Goal: Transaction & Acquisition: Purchase product/service

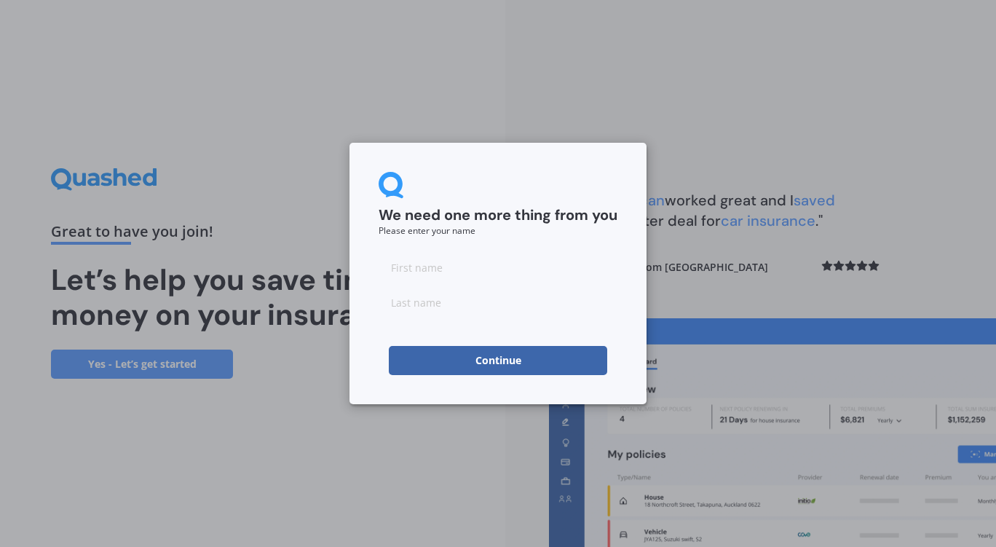
click at [500, 354] on button "Continue" at bounding box center [498, 360] width 219 height 29
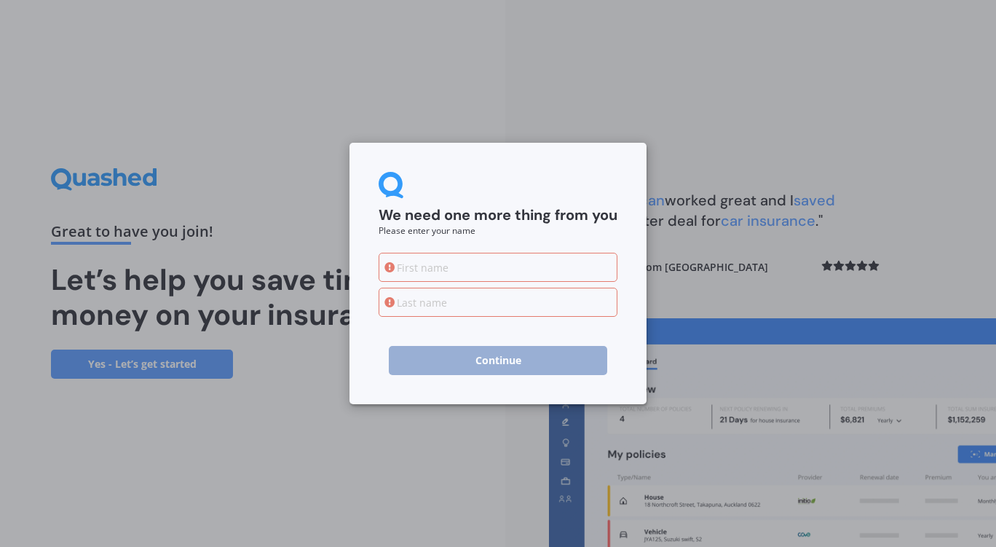
click at [421, 272] on input at bounding box center [498, 267] width 239 height 29
type input "Alexander"
click at [410, 304] on input at bounding box center [498, 302] width 239 height 29
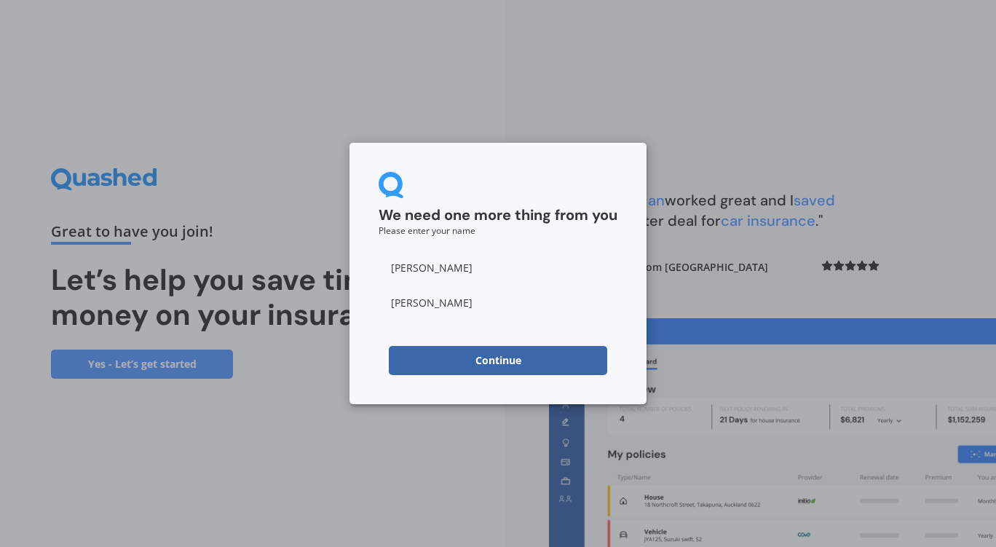
type input "Bray"
click at [479, 366] on button "Continue" at bounding box center [498, 360] width 219 height 29
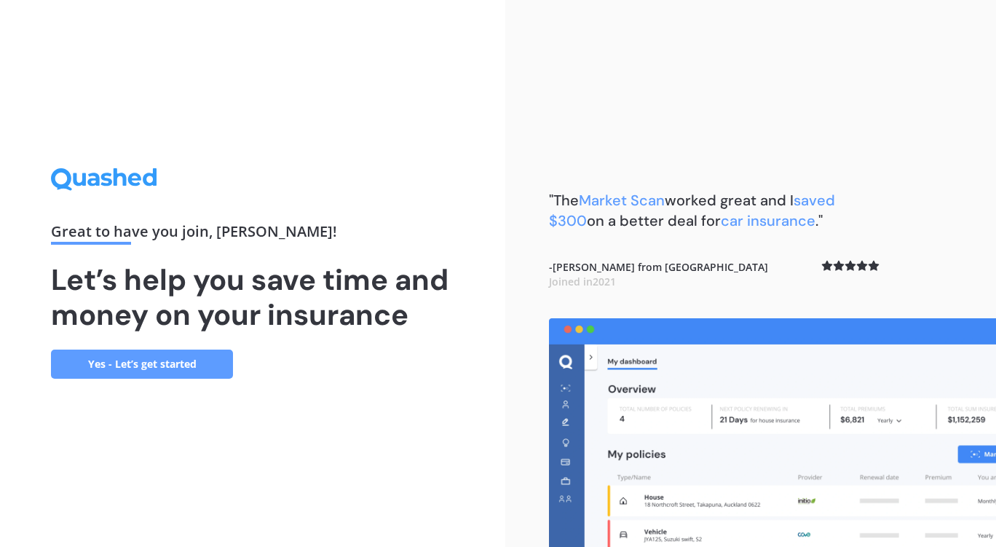
click at [186, 367] on link "Yes - Let’s get started" at bounding box center [142, 364] width 182 height 29
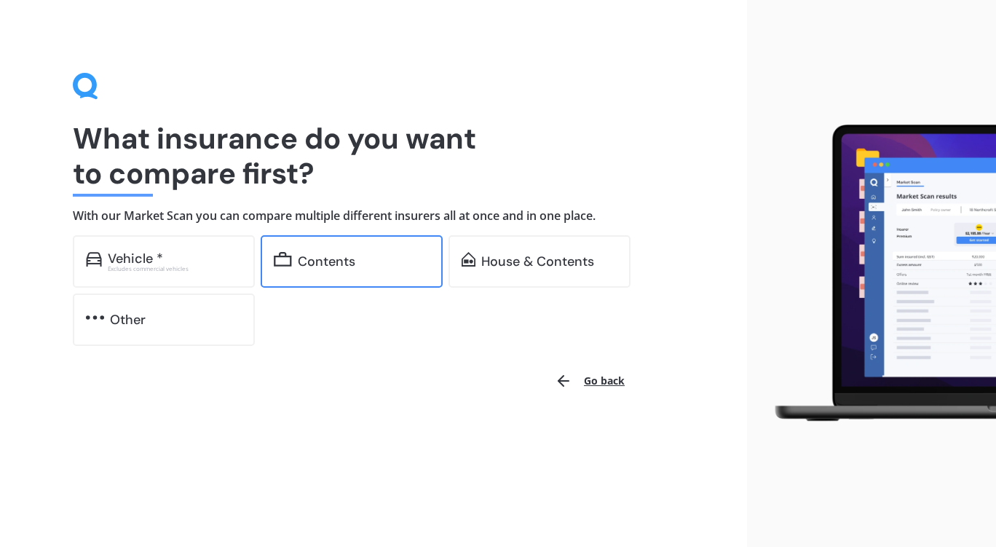
click at [330, 248] on div "Contents" at bounding box center [352, 261] width 182 height 52
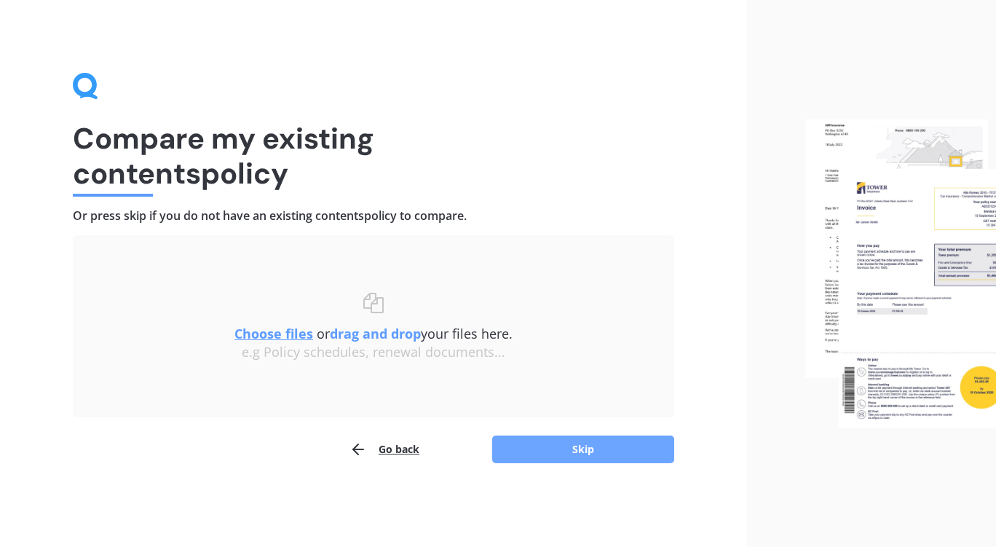
click at [555, 449] on button "Skip" at bounding box center [583, 450] width 182 height 28
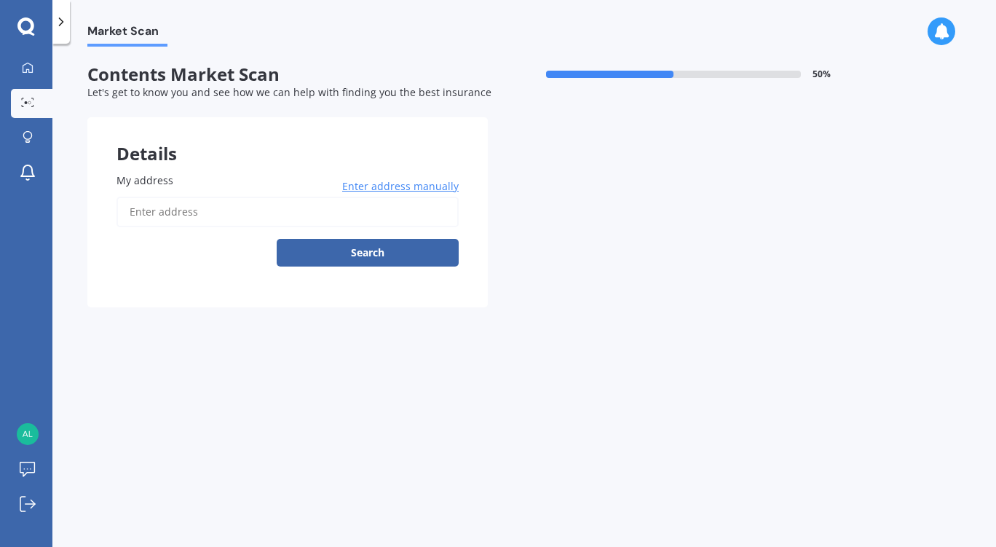
click at [192, 211] on input "My address" at bounding box center [288, 212] width 342 height 31
type input "2 Torless Terrace, Thorndon, Wellington 6011"
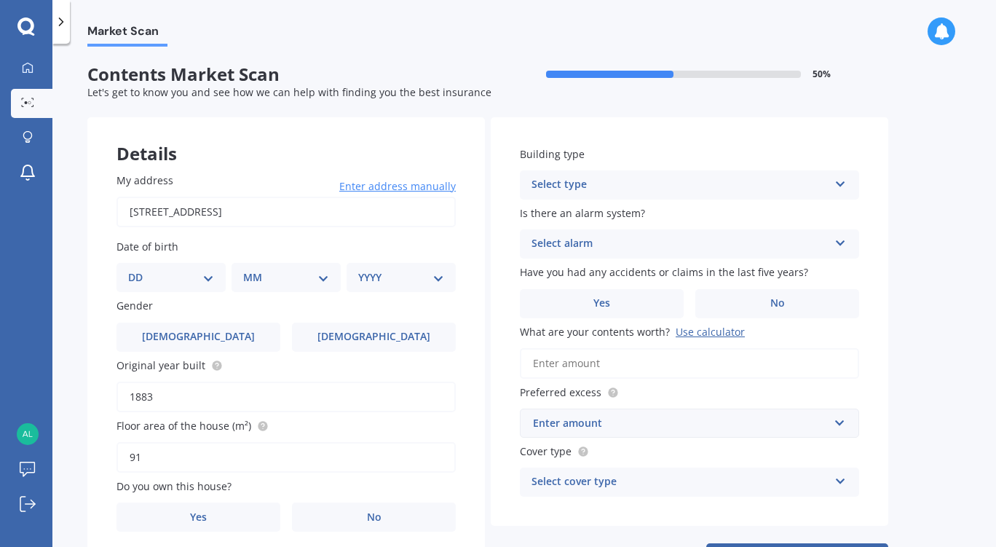
click at [204, 279] on select "DD 01 02 03 04 05 06 07 08 09 10 11 12 13 14 15 16 17 18 19 20 21 22 23 24 25 2…" at bounding box center [171, 277] width 86 height 16
select select "24"
click at [140, 270] on select "DD 01 02 03 04 05 06 07 08 09 10 11 12 13 14 15 16 17 18 19 20 21 22 23 24 25 2…" at bounding box center [171, 277] width 86 height 16
click at [321, 276] on select "MM 01 02 03 04 05 06 07 08 09 10 11 12" at bounding box center [289, 277] width 80 height 16
select select "12"
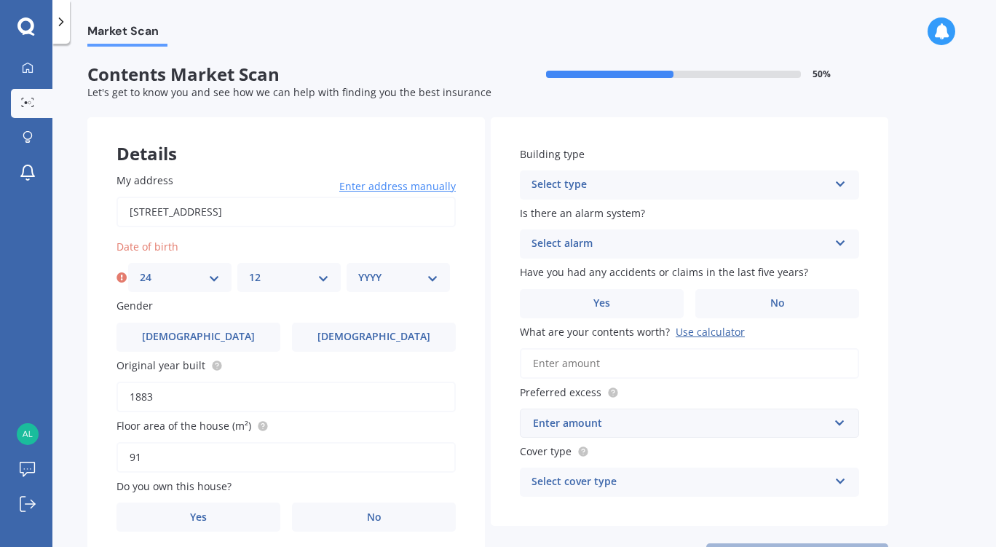
click at [249, 270] on select "MM 01 02 03 04 05 06 07 08 09 10 11 12" at bounding box center [289, 277] width 80 height 16
click at [417, 285] on select "YYYY 2009 2008 2007 2006 2005 2004 2003 2002 2001 2000 1999 1998 1997 1996 1995…" at bounding box center [398, 277] width 80 height 16
select select "1997"
click at [358, 270] on select "YYYY 2009 2008 2007 2006 2005 2004 2003 2002 2001 2000 1999 1998 1997 1996 1995…" at bounding box center [398, 277] width 80 height 16
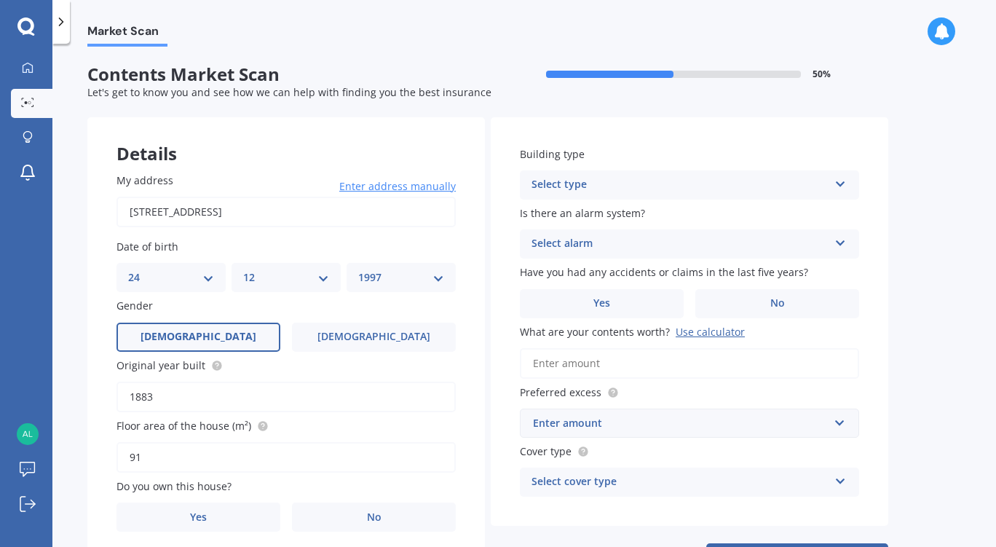
click at [189, 331] on span "Male" at bounding box center [199, 337] width 116 height 12
click at [0, 0] on input "Male" at bounding box center [0, 0] width 0 height 0
click at [181, 342] on label "Male" at bounding box center [199, 337] width 164 height 29
click at [0, 0] on input "Male" at bounding box center [0, 0] width 0 height 0
click at [162, 401] on input "1883" at bounding box center [286, 397] width 339 height 31
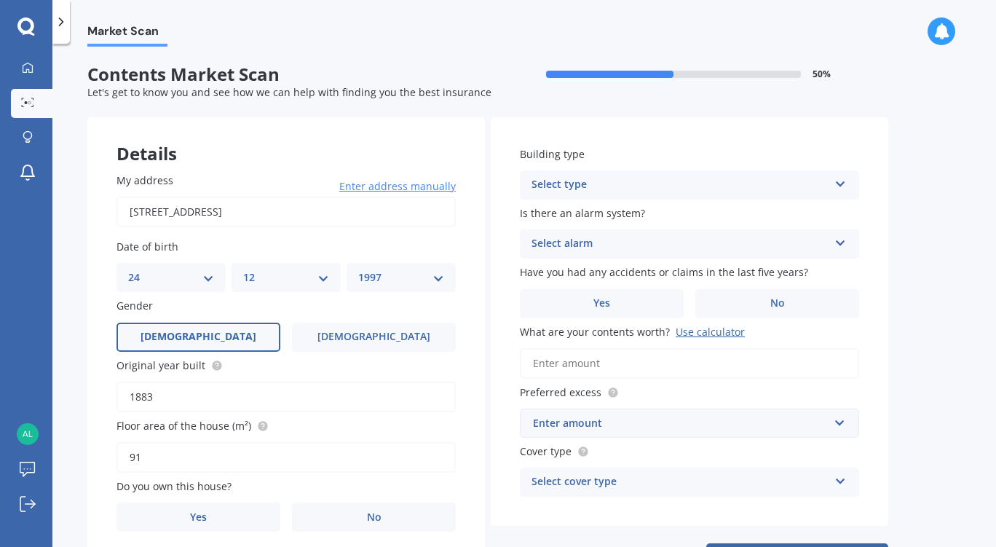
click at [182, 453] on input "91" at bounding box center [286, 457] width 339 height 31
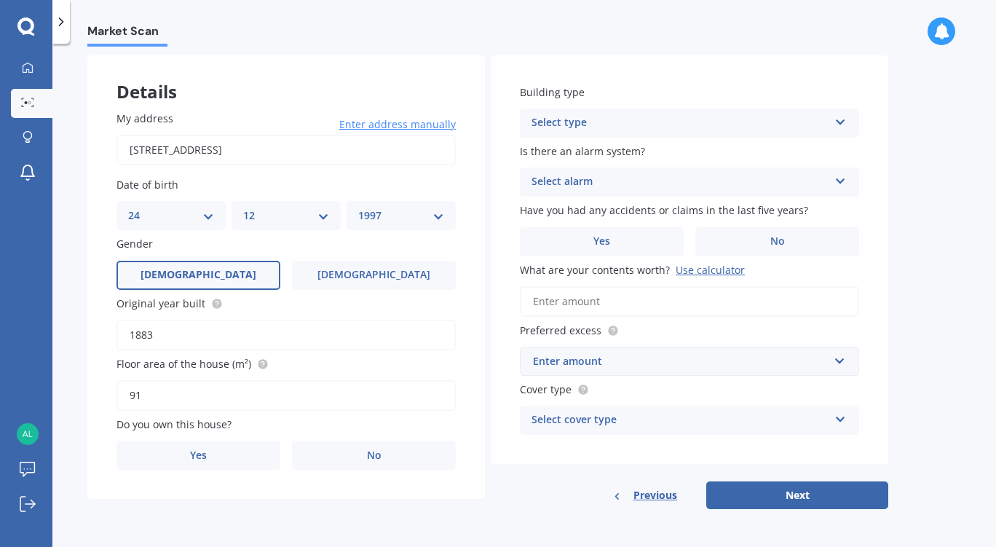
scroll to position [63, 0]
click at [349, 444] on label "No" at bounding box center [374, 455] width 164 height 29
click at [0, 0] on input "No" at bounding box center [0, 0] width 0 height 0
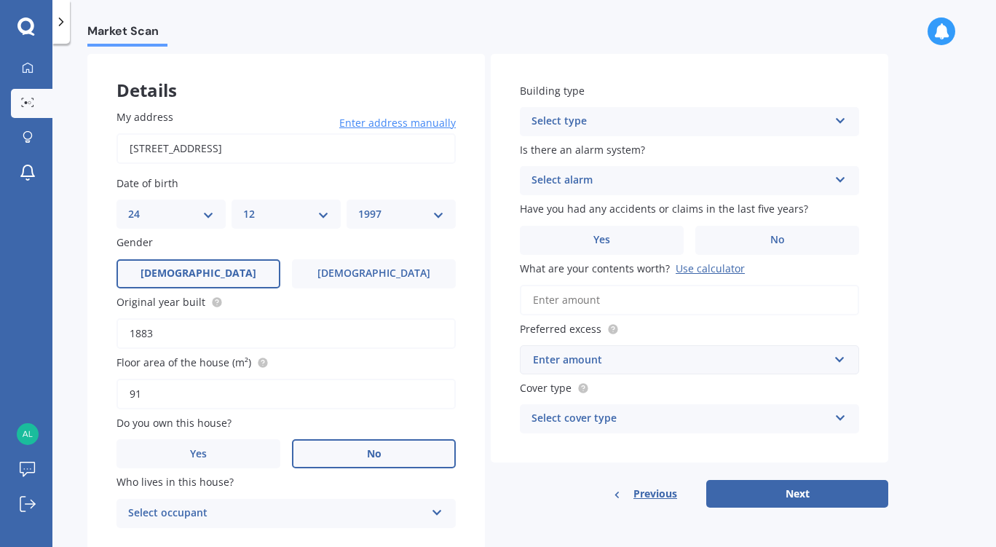
scroll to position [114, 0]
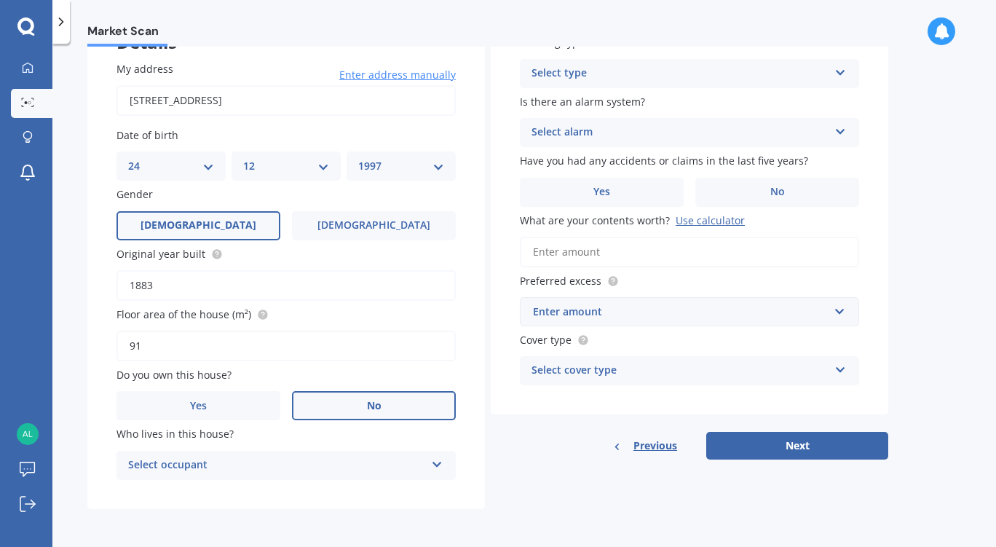
click at [244, 463] on div "Select occupant" at bounding box center [276, 465] width 297 height 17
click at [202, 489] on div "Tenant" at bounding box center [286, 494] width 338 height 26
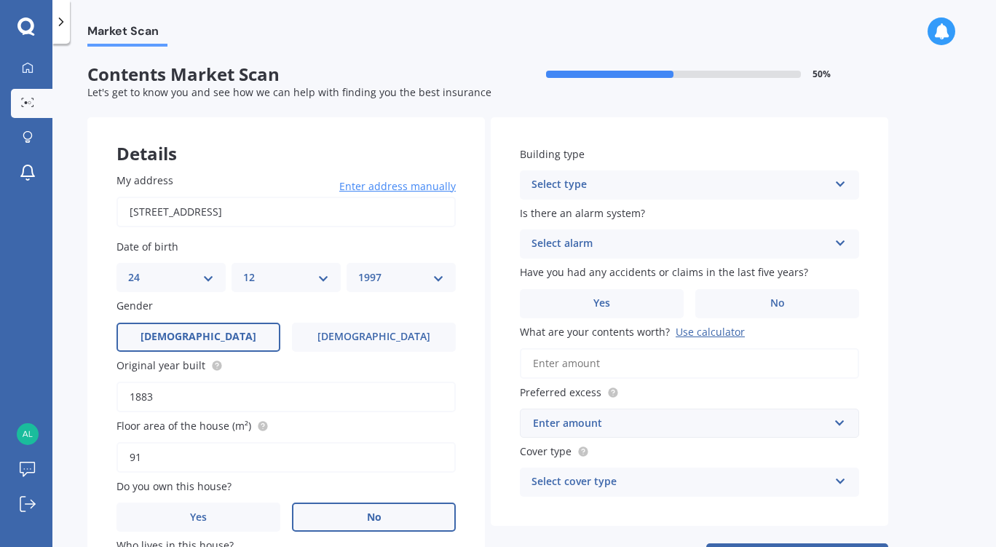
click at [609, 188] on div "Select type" at bounding box center [680, 184] width 297 height 17
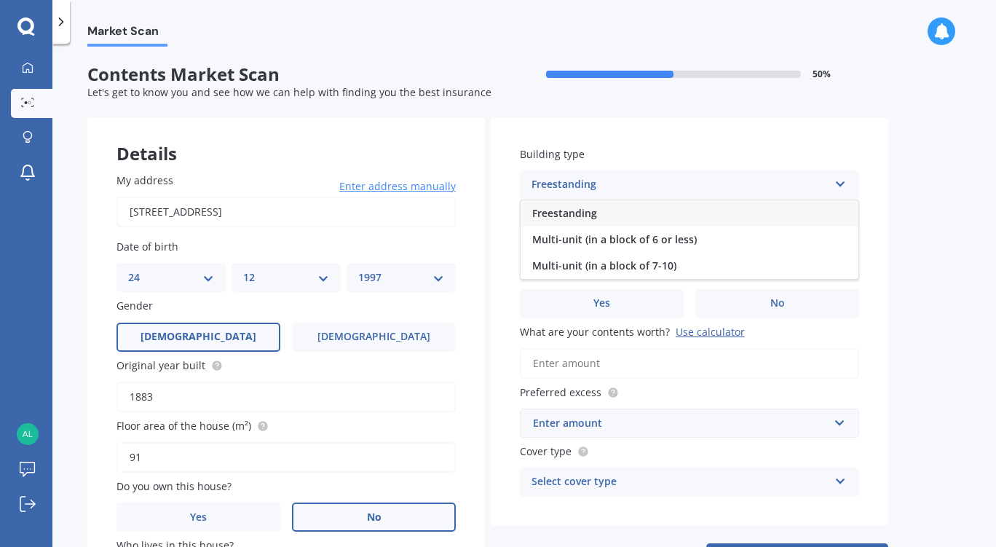
click at [599, 218] on div "Freestanding" at bounding box center [690, 213] width 338 height 26
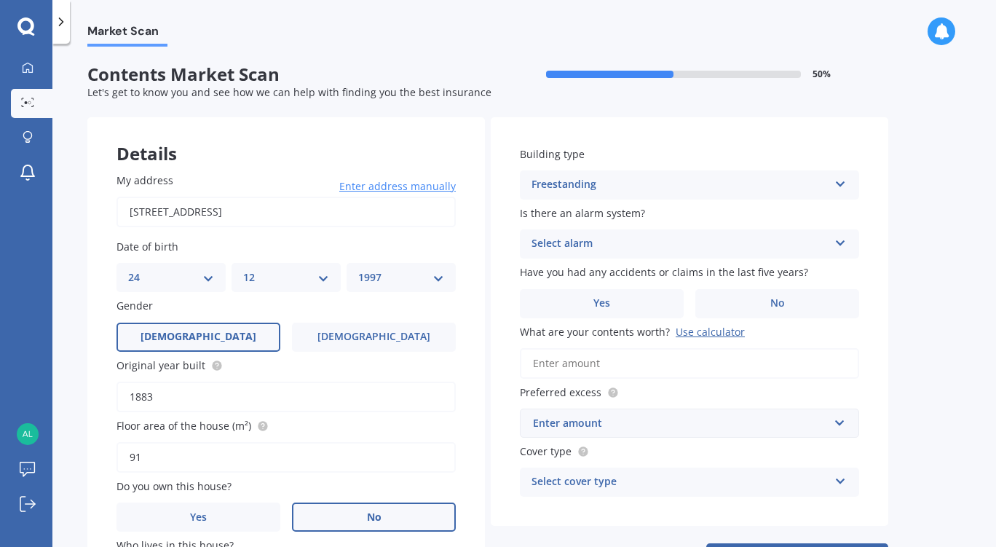
click at [597, 238] on div "Select alarm" at bounding box center [680, 243] width 297 height 17
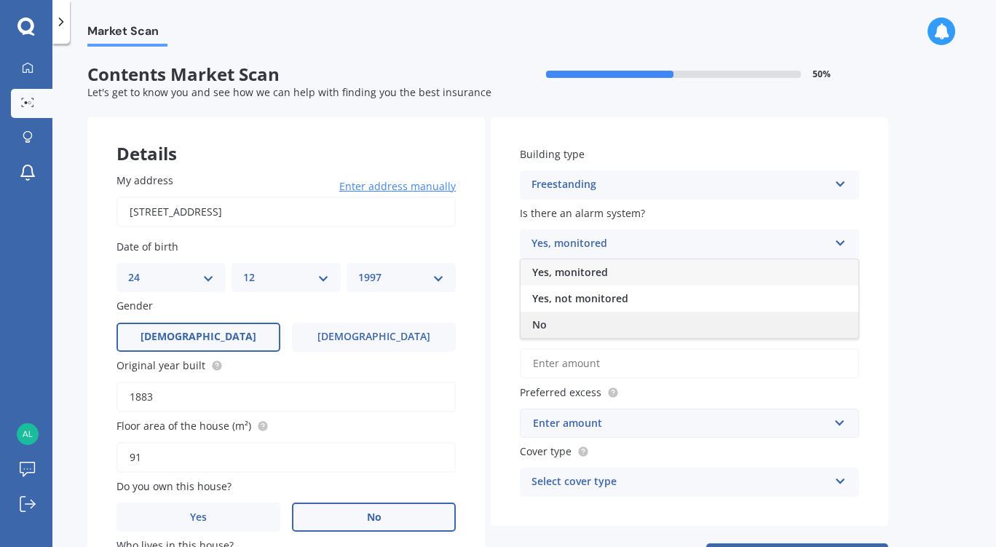
click at [589, 324] on div "No" at bounding box center [690, 325] width 338 height 26
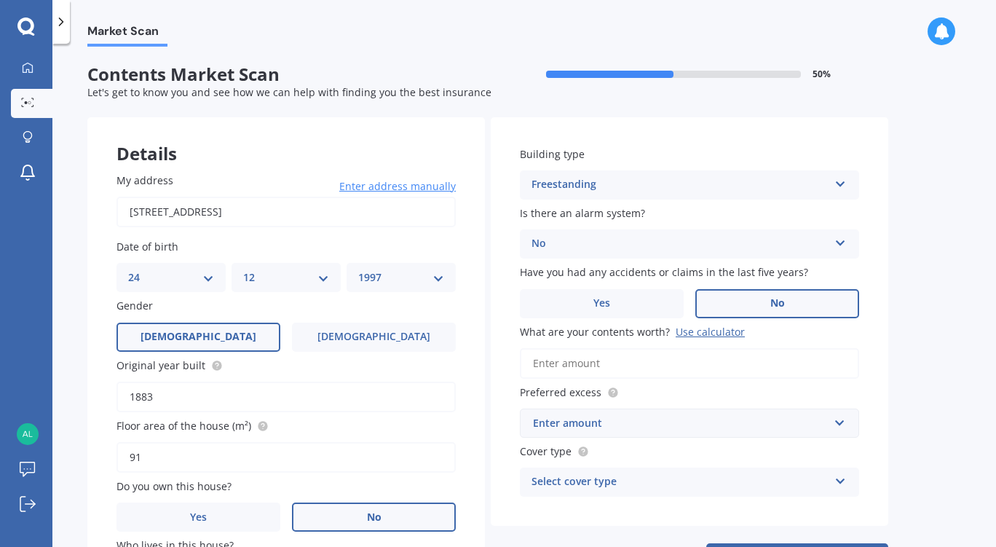
click at [743, 299] on label "No" at bounding box center [778, 303] width 164 height 29
click at [0, 0] on input "No" at bounding box center [0, 0] width 0 height 0
click at [600, 367] on input "What are your contents worth? Use calculator" at bounding box center [689, 363] width 339 height 31
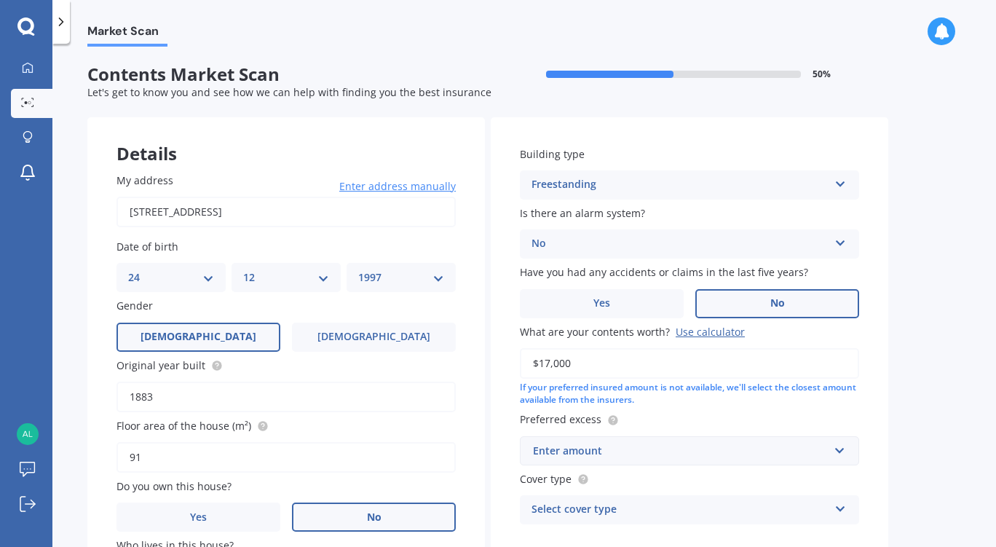
type input "$17,000"
click at [631, 457] on div "Enter amount" at bounding box center [681, 451] width 296 height 16
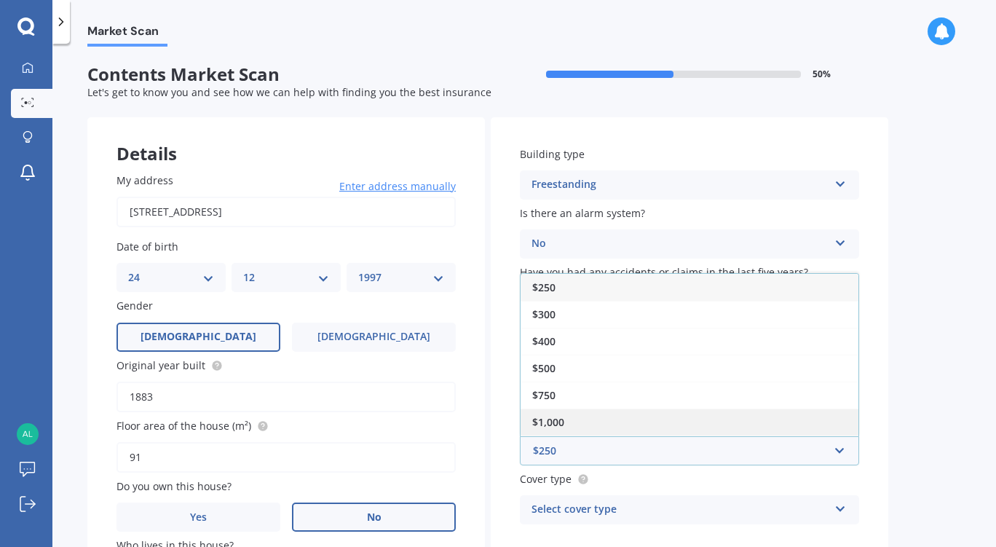
click at [596, 419] on div "$1,000" at bounding box center [690, 422] width 338 height 27
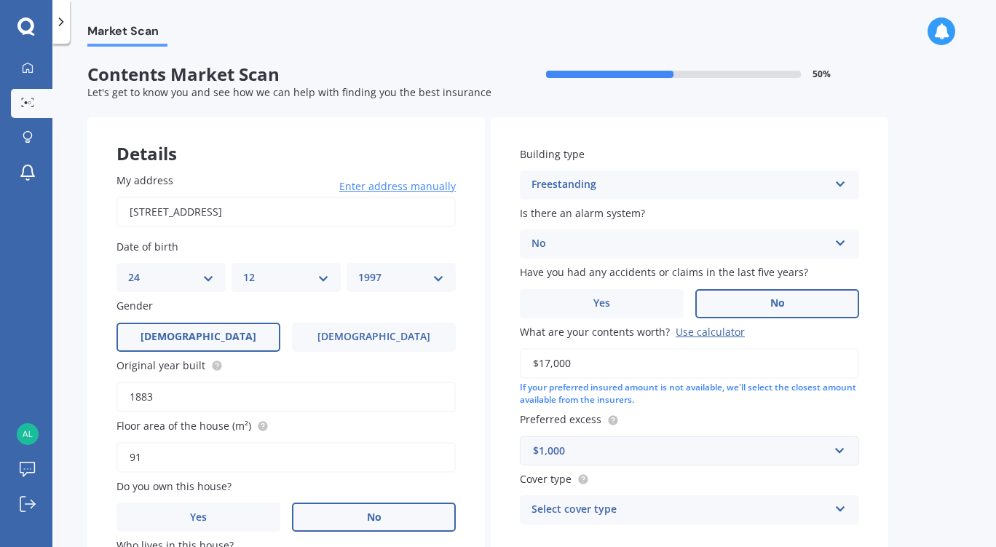
scroll to position [114, 0]
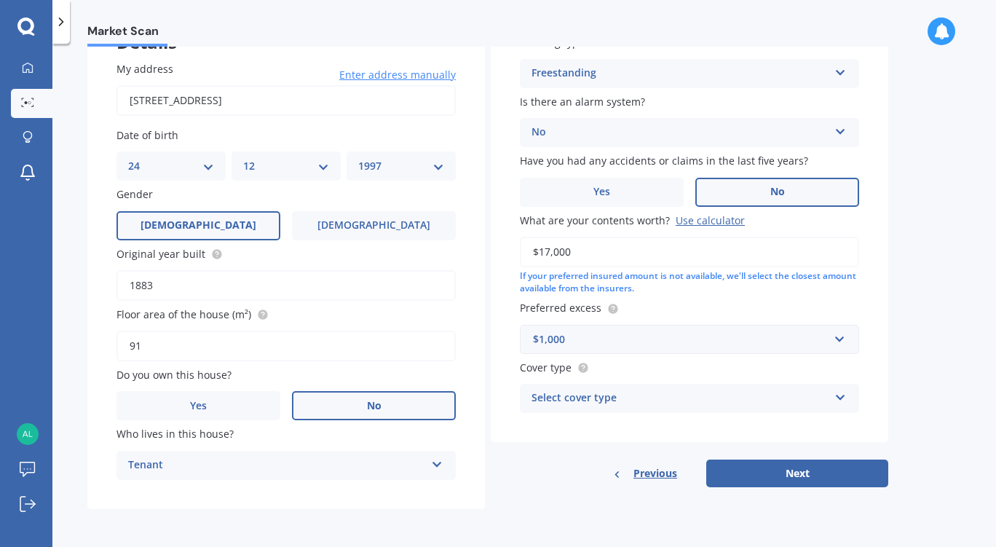
click at [572, 412] on div "Select cover type High Limited" at bounding box center [689, 398] width 339 height 29
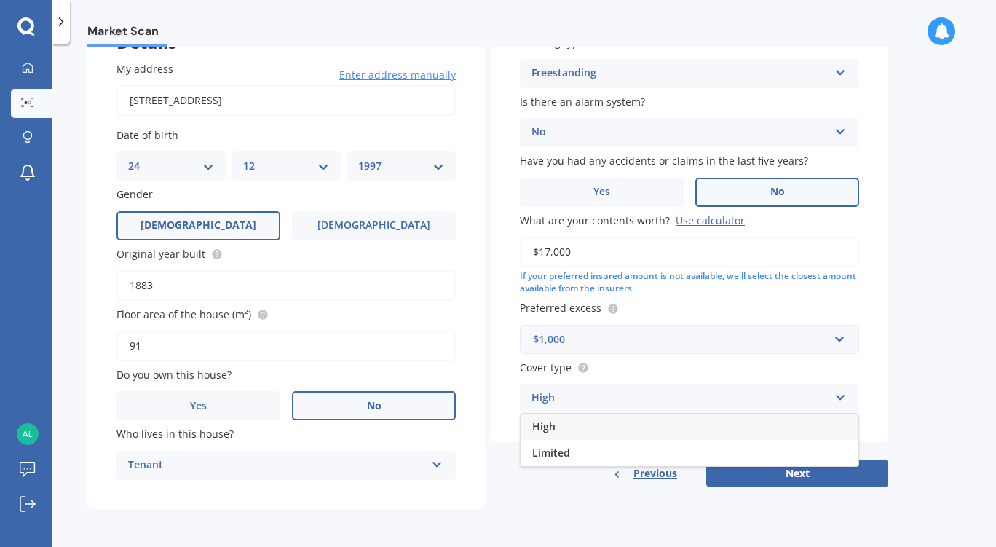
click at [565, 428] on div "High" at bounding box center [690, 427] width 338 height 26
click at [632, 401] on div "High" at bounding box center [680, 398] width 297 height 17
click at [586, 456] on div "Limited" at bounding box center [690, 453] width 338 height 26
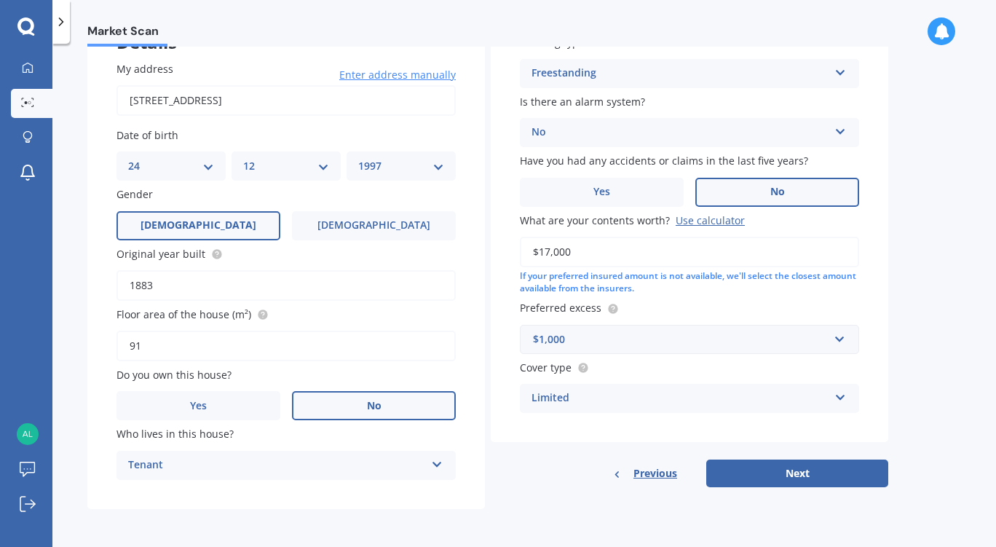
click at [590, 395] on div "Limited" at bounding box center [680, 398] width 297 height 17
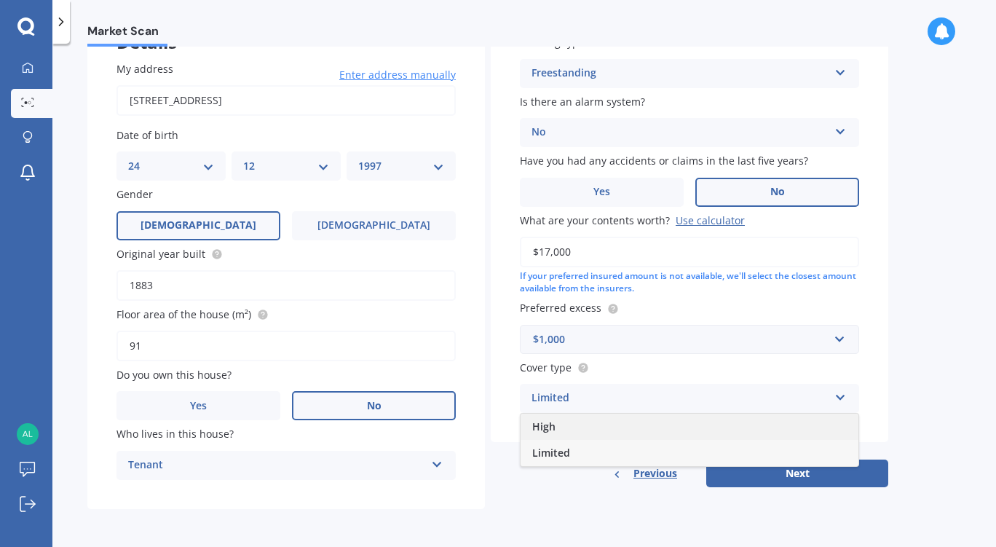
click at [566, 426] on div "High" at bounding box center [690, 427] width 338 height 26
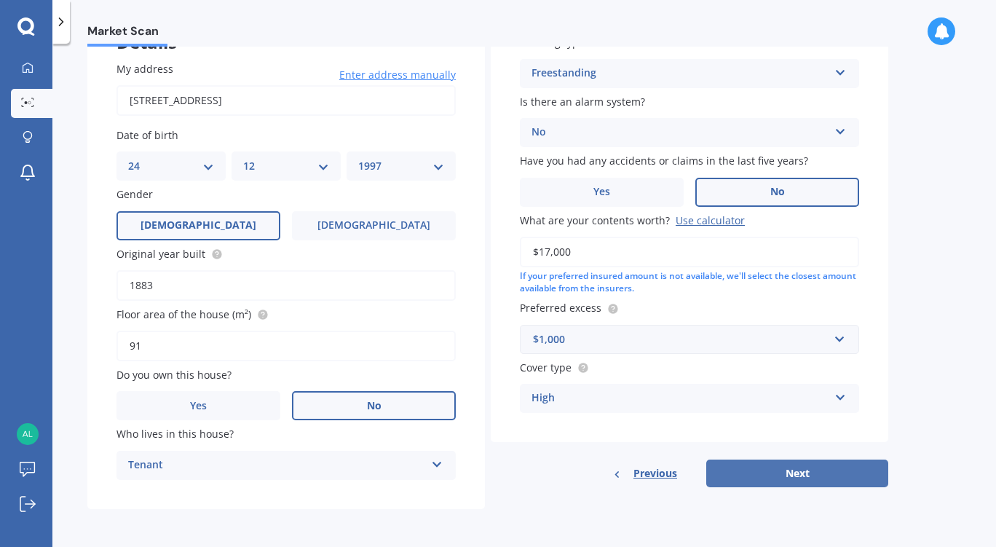
click at [782, 483] on button "Next" at bounding box center [797, 474] width 182 height 28
select select "24"
select select "12"
select select "1997"
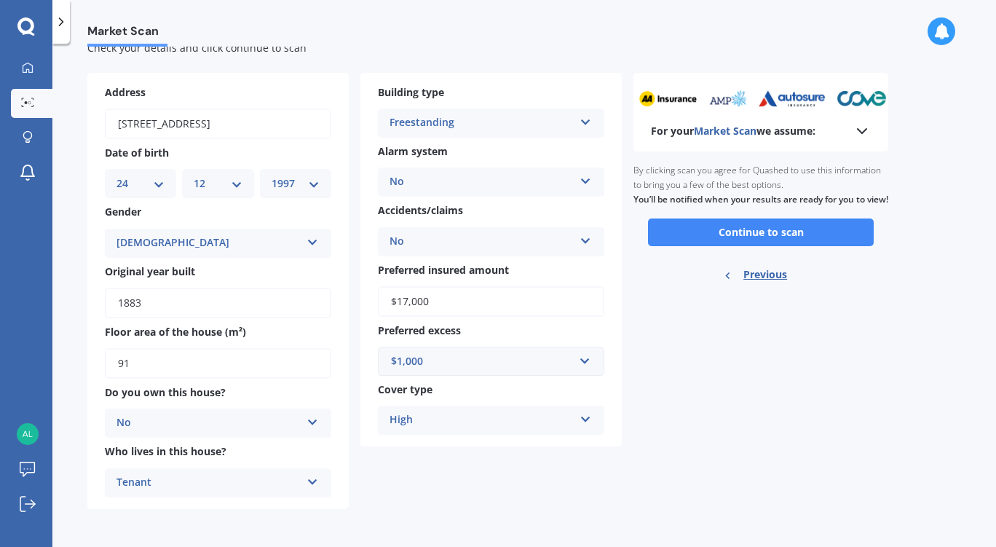
scroll to position [0, 0]
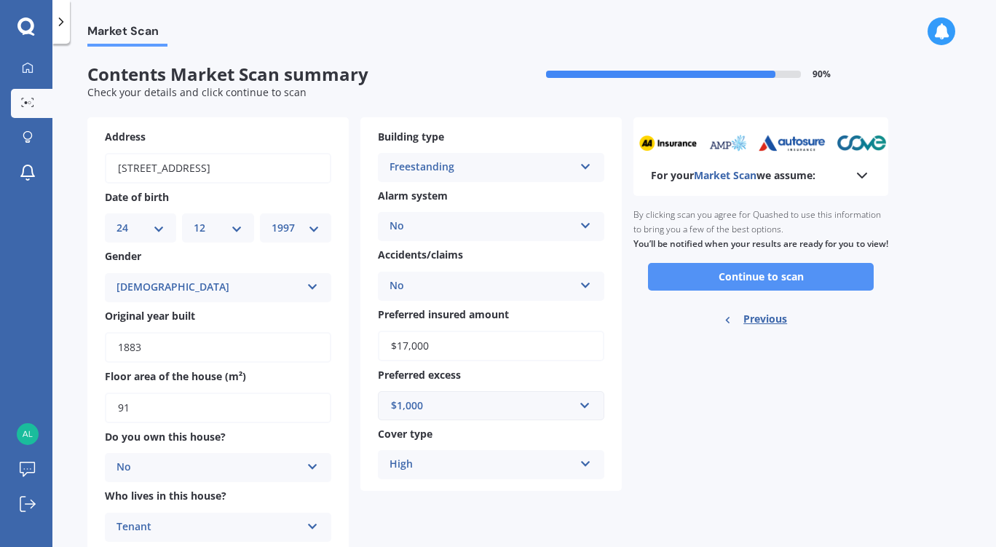
click at [719, 291] on button "Continue to scan" at bounding box center [761, 277] width 226 height 28
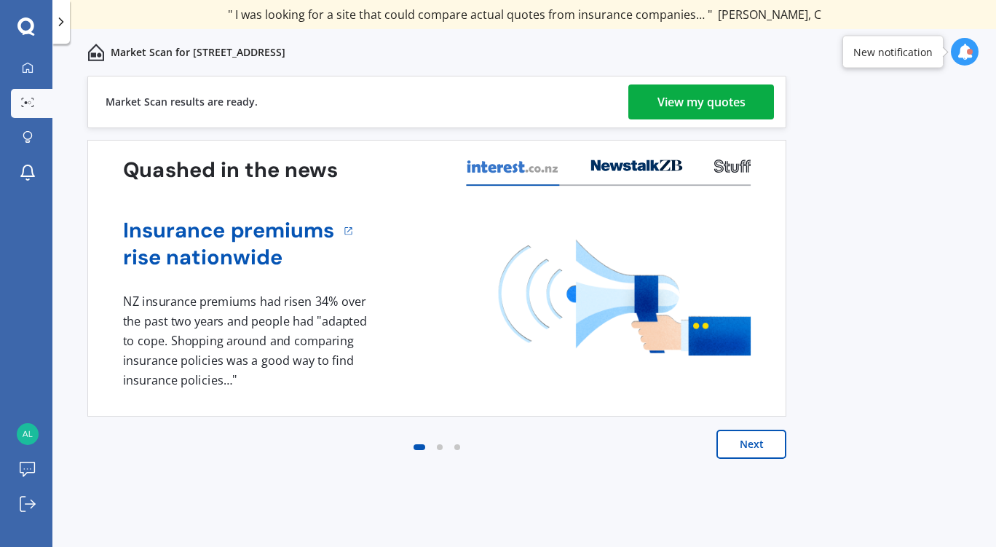
click at [706, 99] on div "View my quotes" at bounding box center [702, 101] width 88 height 35
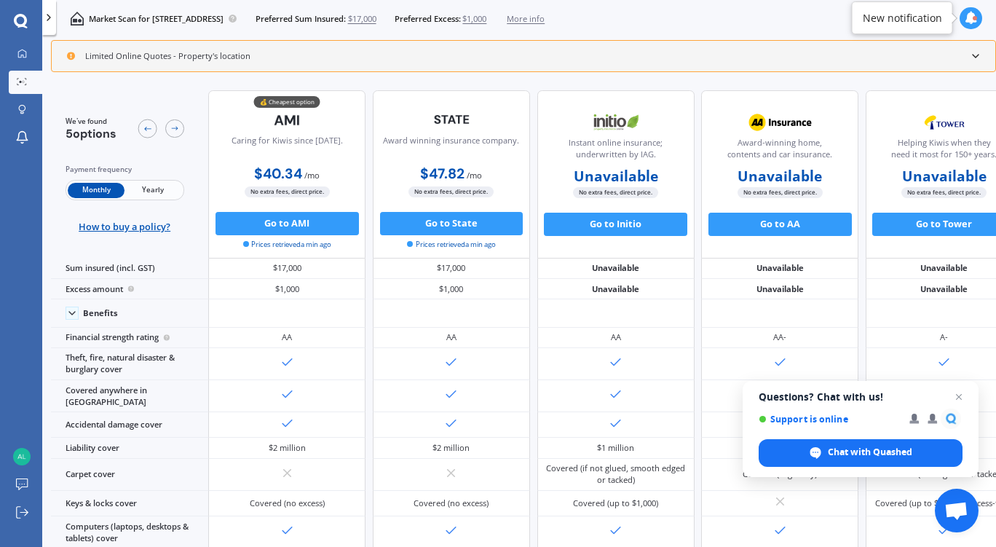
click at [149, 191] on span "Yearly" at bounding box center [153, 190] width 57 height 15
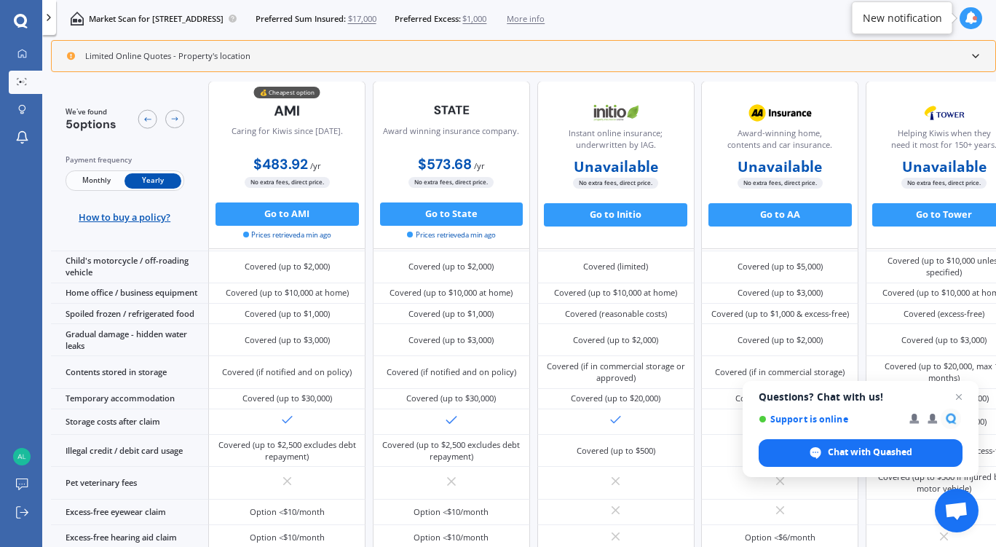
scroll to position [960, 0]
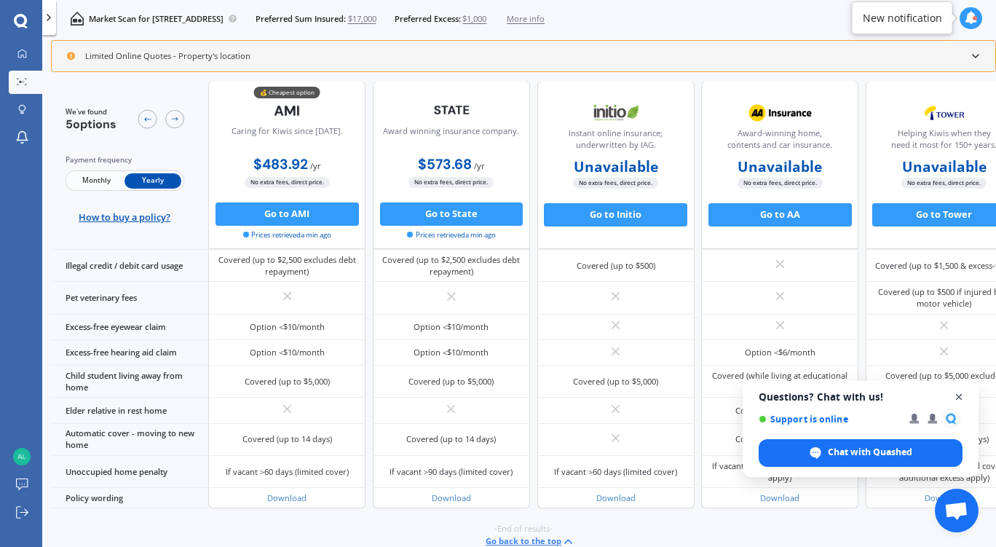
click at [956, 395] on span "Close chat" at bounding box center [959, 397] width 18 height 18
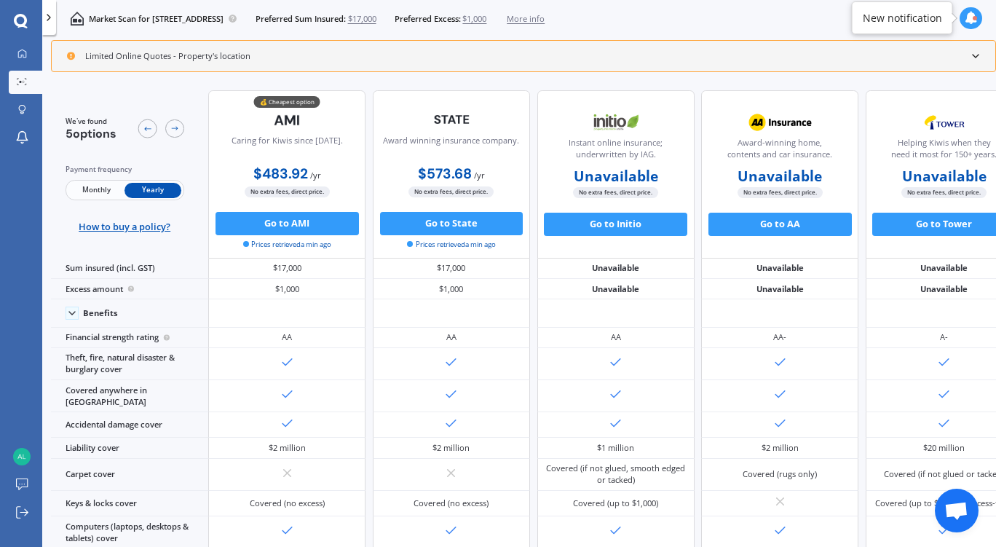
scroll to position [0, 41]
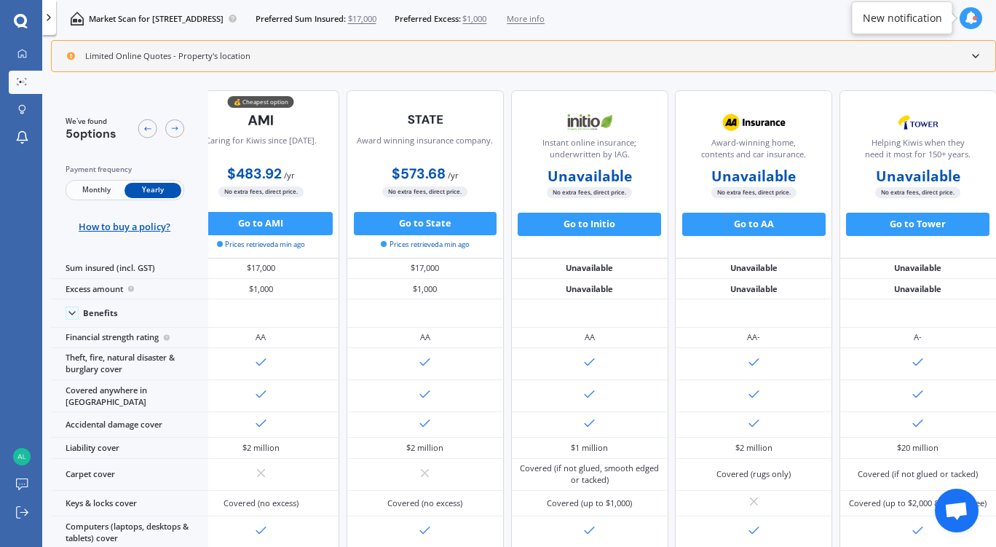
click at [975, 51] on icon at bounding box center [976, 56] width 12 height 12
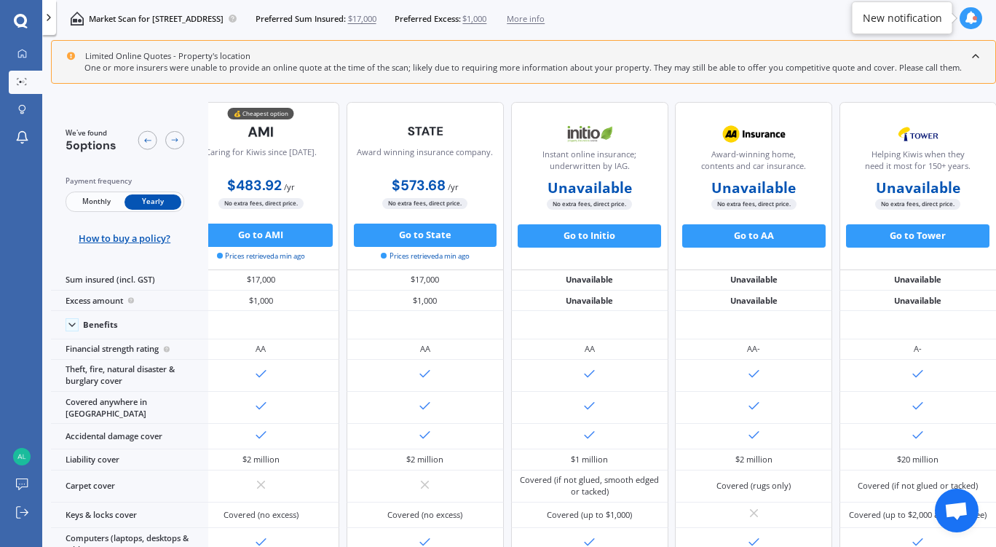
click at [973, 55] on icon at bounding box center [976, 56] width 12 height 12
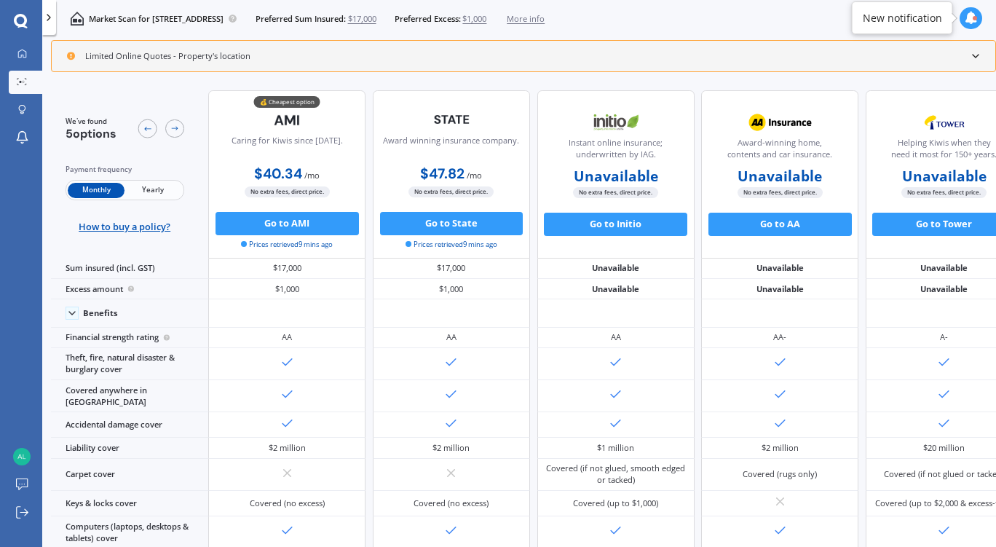
click at [151, 191] on span "Yearly" at bounding box center [153, 190] width 57 height 15
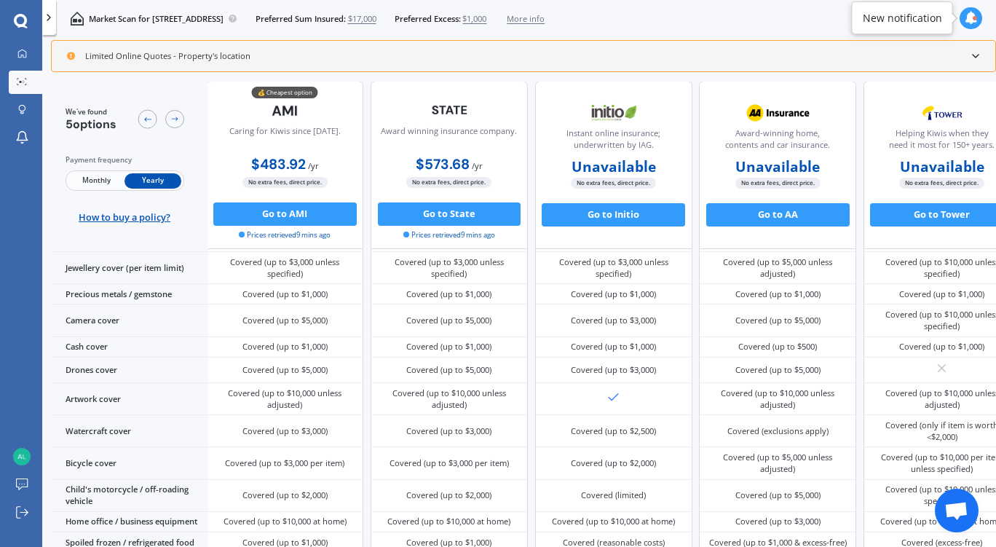
scroll to position [494, 2]
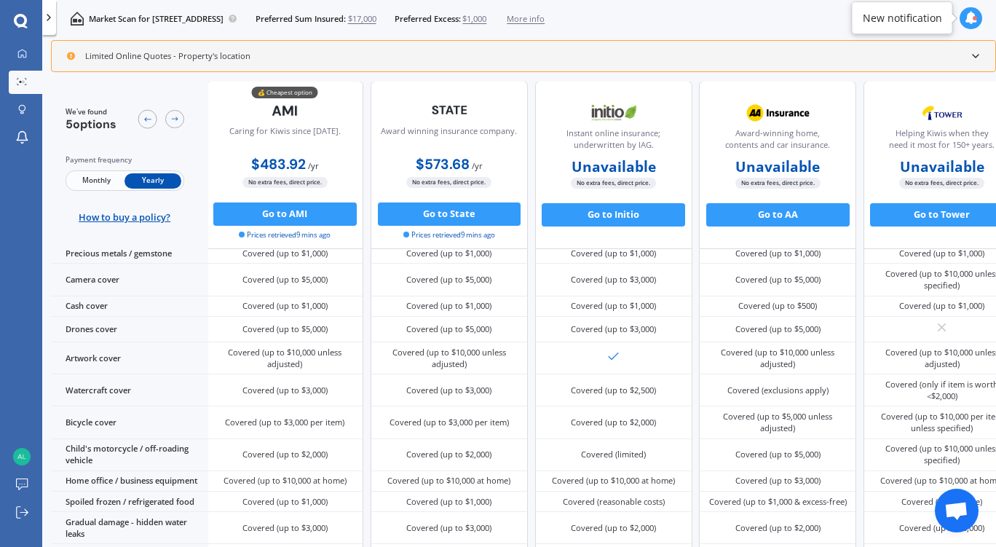
click at [971, 58] on icon at bounding box center [976, 56] width 12 height 12
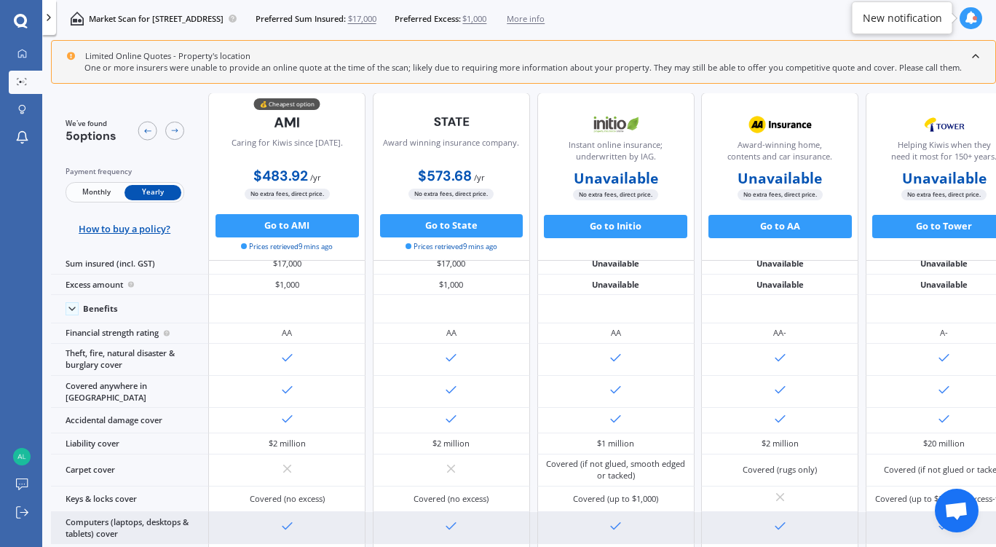
scroll to position [19, 0]
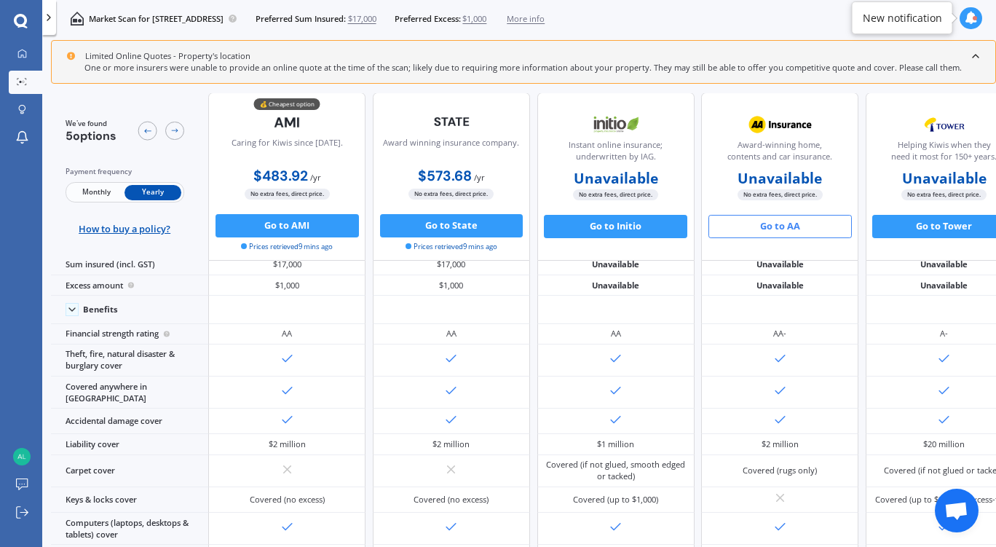
click at [771, 228] on button "Go to AA" at bounding box center [780, 226] width 143 height 23
